Goal: Information Seeking & Learning: Check status

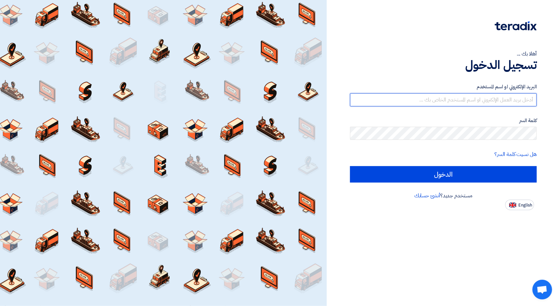
click at [471, 101] on input "text" at bounding box center [443, 99] width 187 height 13
paste input "[EMAIL_ADDRESS][DOMAIN_NAME]"
type input "[EMAIL_ADDRESS][DOMAIN_NAME]"
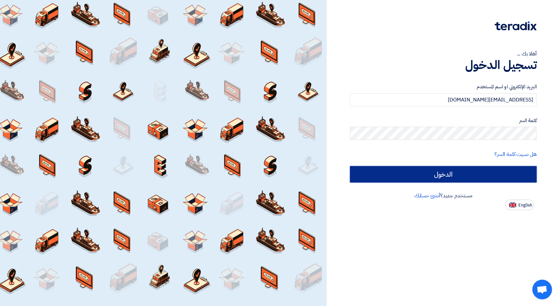
click at [451, 173] on input "الدخول" at bounding box center [443, 174] width 187 height 16
type input "Sign in"
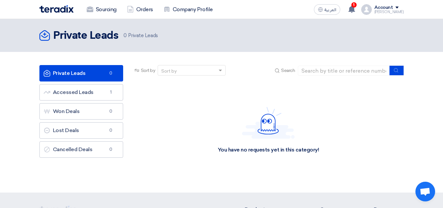
click at [24, 118] on section "Private Leads Private Leads 0 Accessed Leads Accessed Leads 1 Won Deals Won Dea…" at bounding box center [221, 122] width 443 height 141
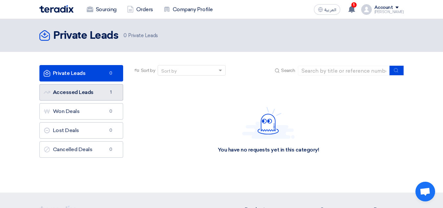
click at [58, 96] on link "Accessed Leads Accessed Leads 1" at bounding box center [81, 92] width 84 height 16
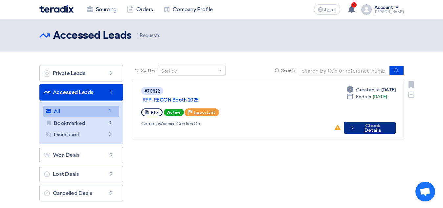
click at [361, 122] on button "Check details Check Details" at bounding box center [370, 128] width 52 height 12
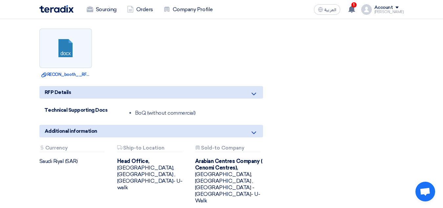
scroll to position [394, 0]
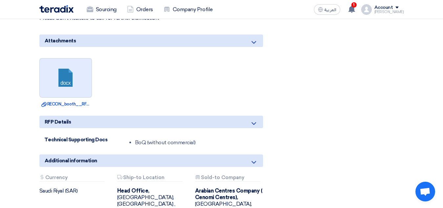
click at [70, 76] on link at bounding box center [66, 77] width 53 height 39
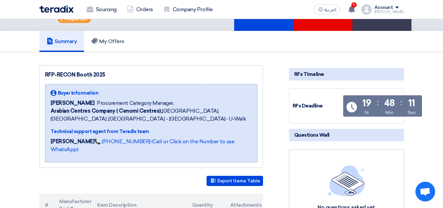
scroll to position [0, 0]
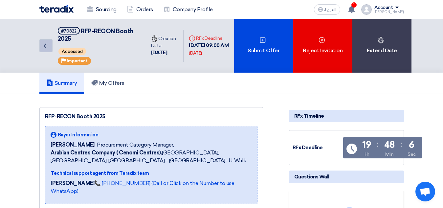
click at [49, 46] on link "Back" at bounding box center [45, 45] width 13 height 13
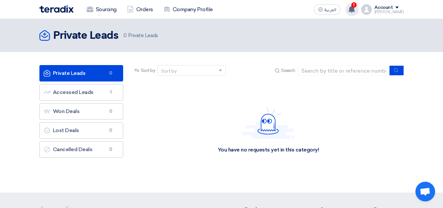
click at [355, 8] on use at bounding box center [351, 9] width 7 height 7
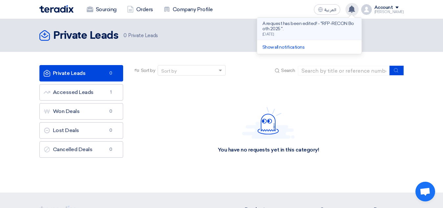
click at [321, 30] on p "A request has been edited! - "RFP-RECON Booth 2025 "." at bounding box center [309, 26] width 94 height 11
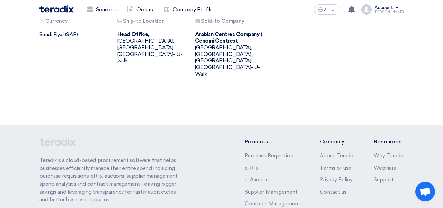
scroll to position [463, 0]
